Goal: Information Seeking & Learning: Learn about a topic

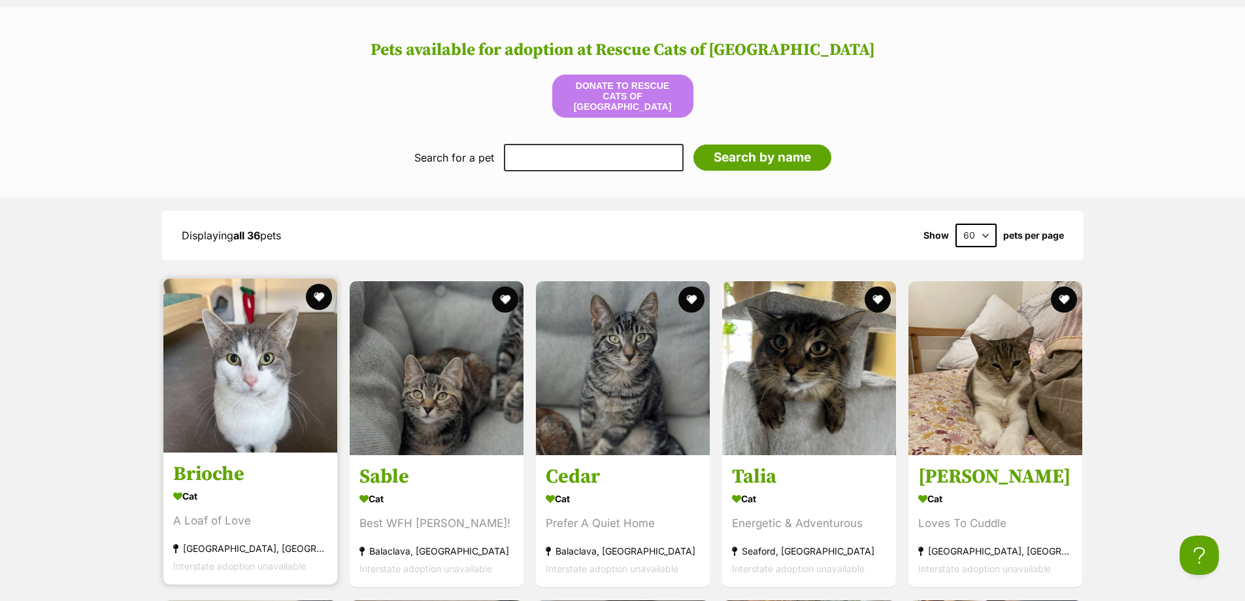
click at [199, 364] on img at bounding box center [250, 365] width 174 height 174
